Goal: Transaction & Acquisition: Obtain resource

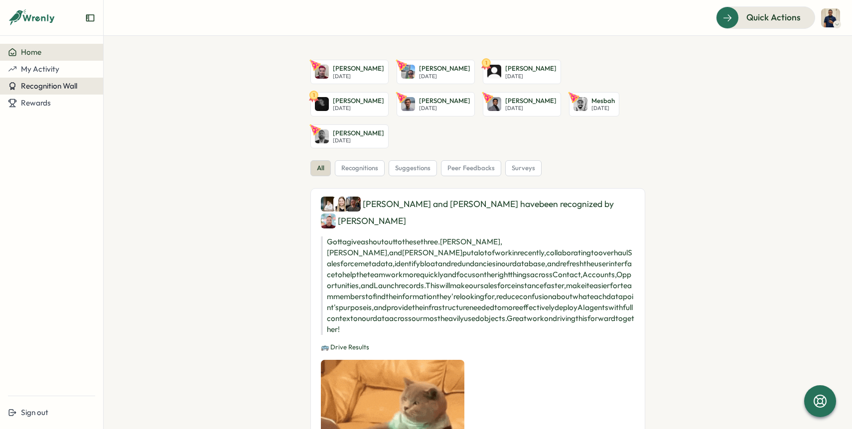
click at [44, 82] on span "Recognition Wall" at bounding box center [49, 85] width 56 height 9
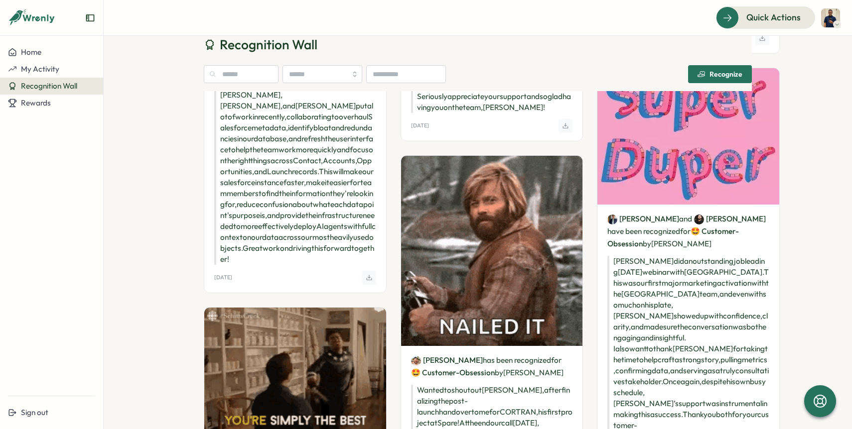
scroll to position [460, 0]
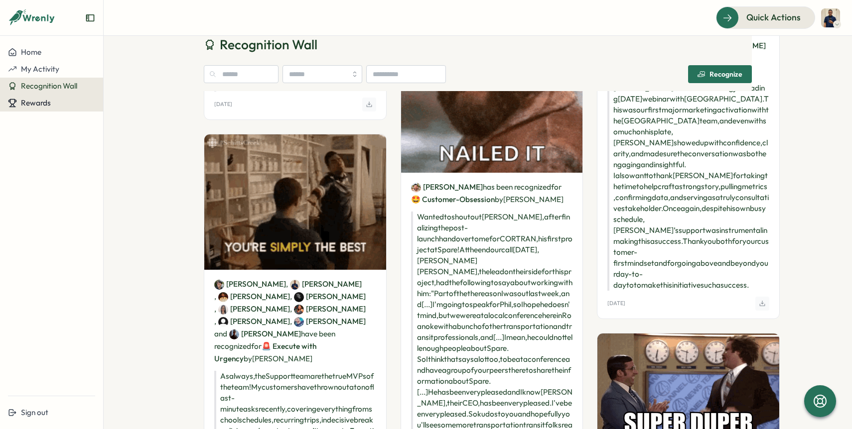
click at [23, 104] on span "Rewards" at bounding box center [36, 102] width 30 height 9
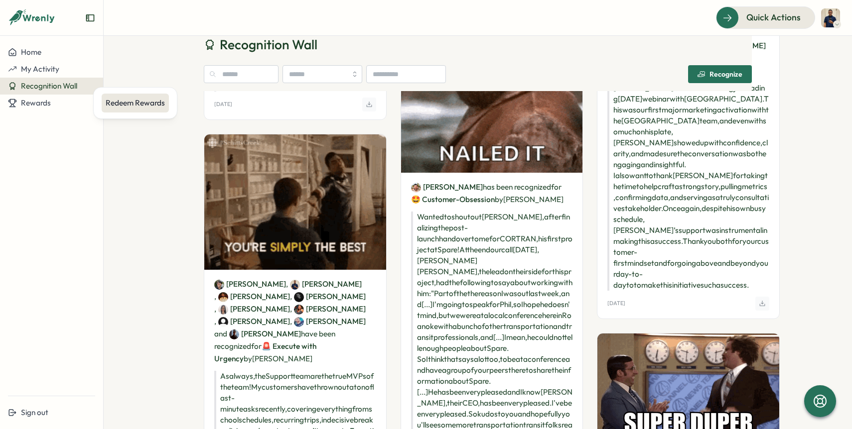
click at [114, 100] on div "Redeem Rewards" at bounding box center [135, 103] width 59 height 11
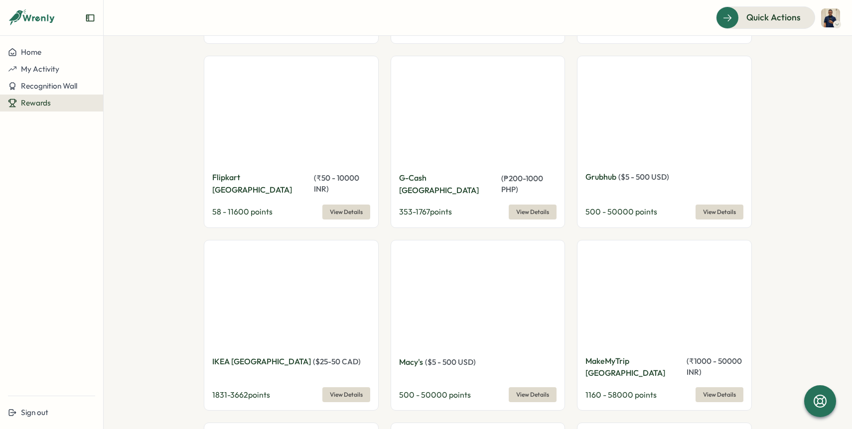
scroll to position [1740, 0]
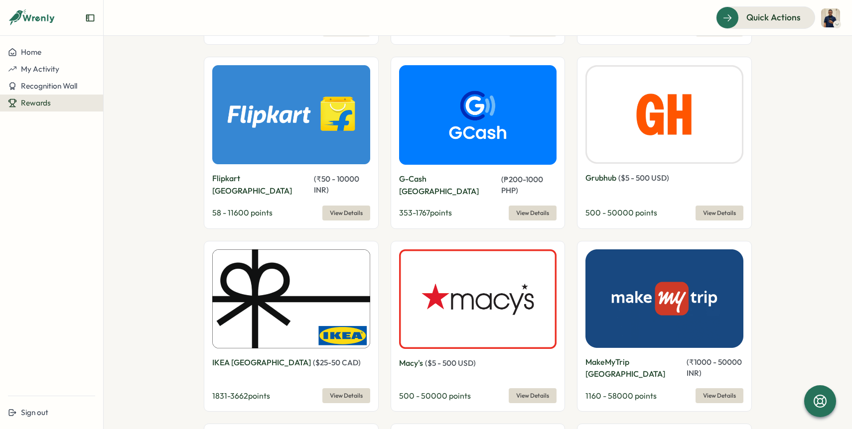
click at [467, 110] on img at bounding box center [478, 115] width 158 height 100
click at [466, 117] on img at bounding box center [478, 115] width 158 height 100
click at [519, 206] on span "View Details" at bounding box center [532, 213] width 33 height 14
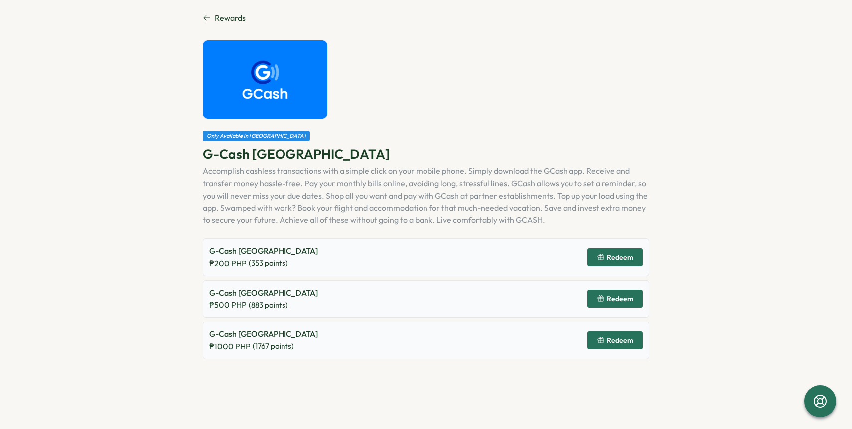
click at [626, 299] on span "Redeem" at bounding box center [620, 298] width 26 height 7
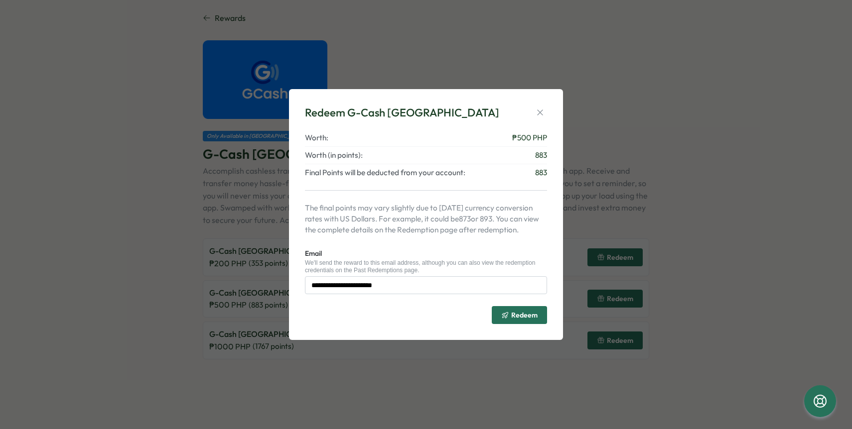
click at [514, 317] on span "Redeem" at bounding box center [524, 315] width 26 height 7
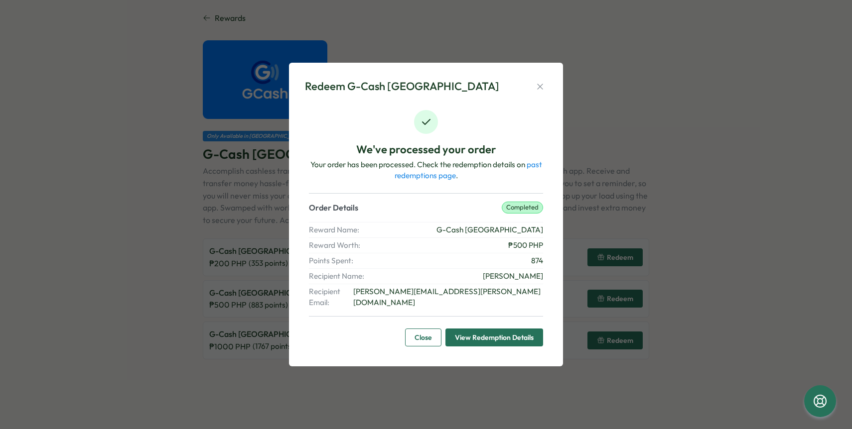
click at [491, 336] on span "View Redemption Details" at bounding box center [494, 337] width 79 height 17
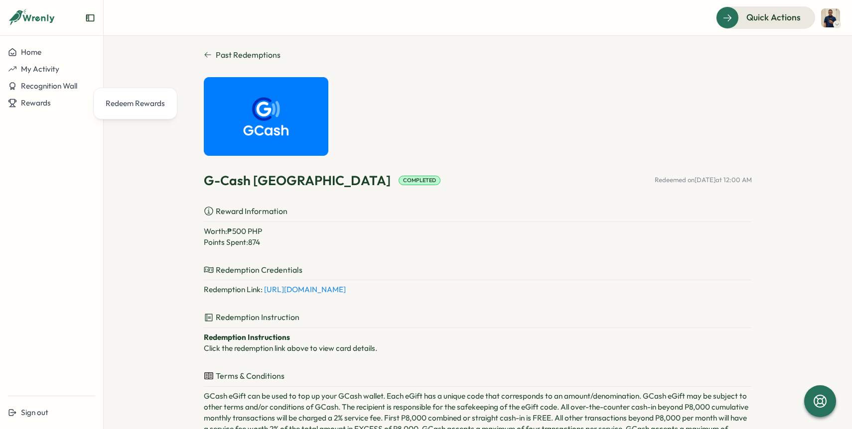
scroll to position [11, 0]
click at [346, 287] on link "[URL][DOMAIN_NAME]" at bounding box center [305, 289] width 82 height 9
